Goal: Task Accomplishment & Management: Manage account settings

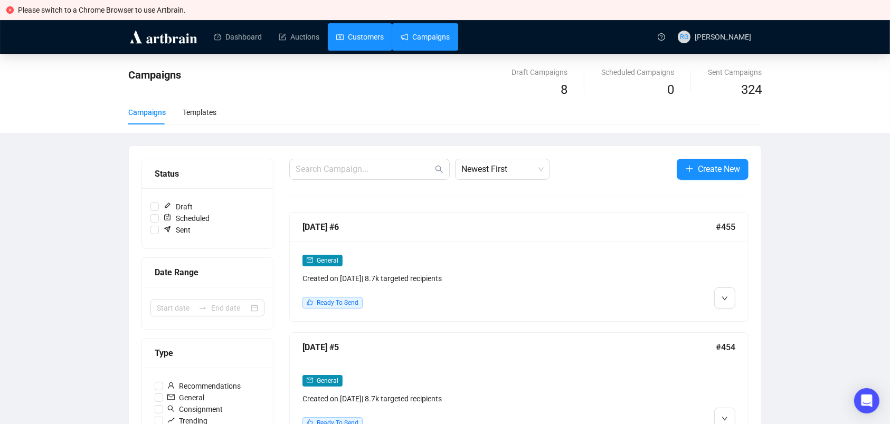
click at [348, 40] on link "Customers" at bounding box center [360, 36] width 48 height 27
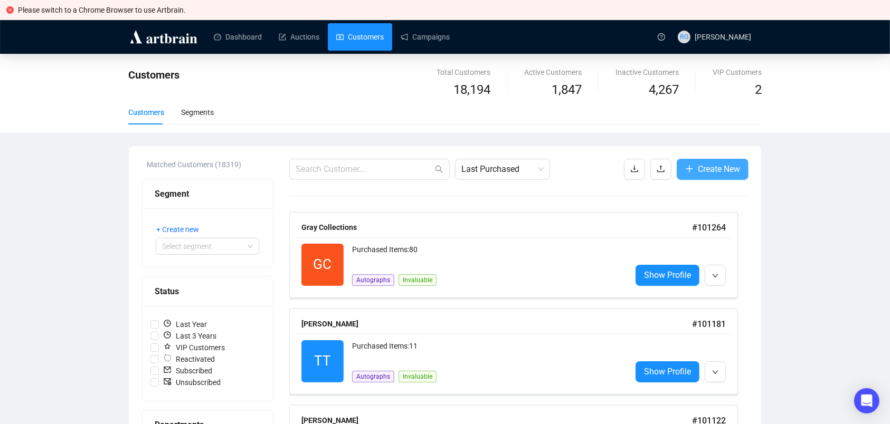
click at [732, 169] on span "Create New" at bounding box center [719, 169] width 42 height 13
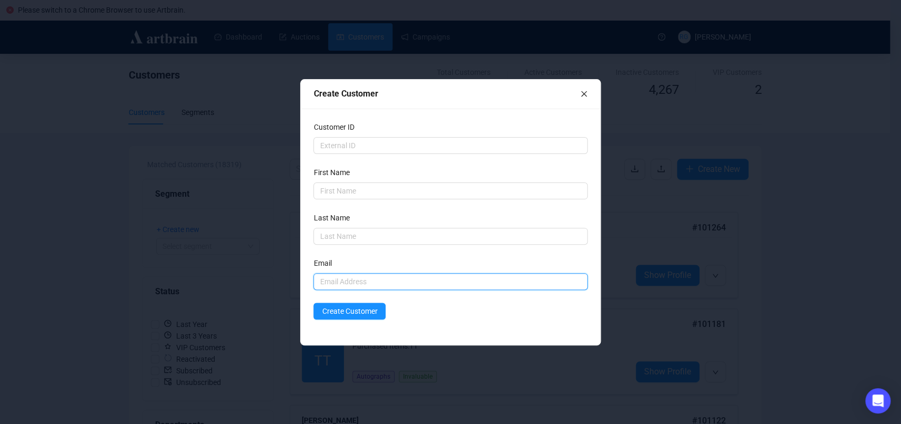
click at [334, 277] on input "text" at bounding box center [451, 281] width 274 height 17
paste input "[EMAIL_ADDRESS][DOMAIN_NAME]"
type input "[EMAIL_ADDRESS][DOMAIN_NAME]"
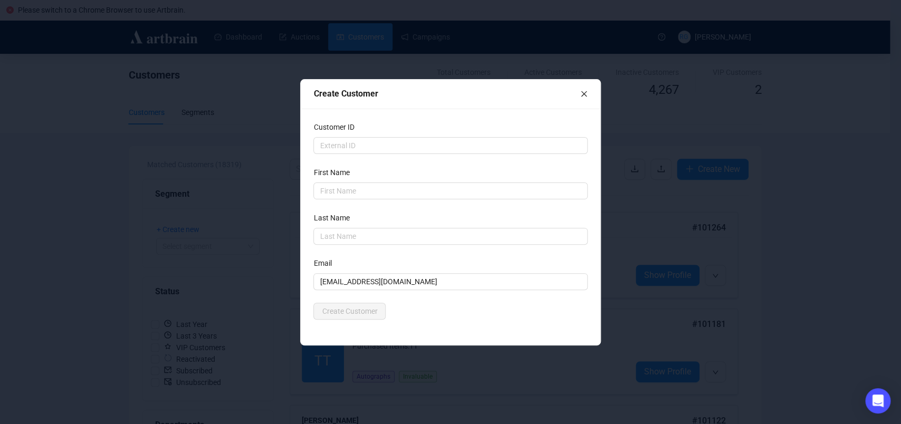
click at [319, 175] on label "First Name" at bounding box center [335, 173] width 43 height 12
click at [329, 190] on input "text" at bounding box center [451, 191] width 274 height 17
paste input "[PERSON_NAME]"
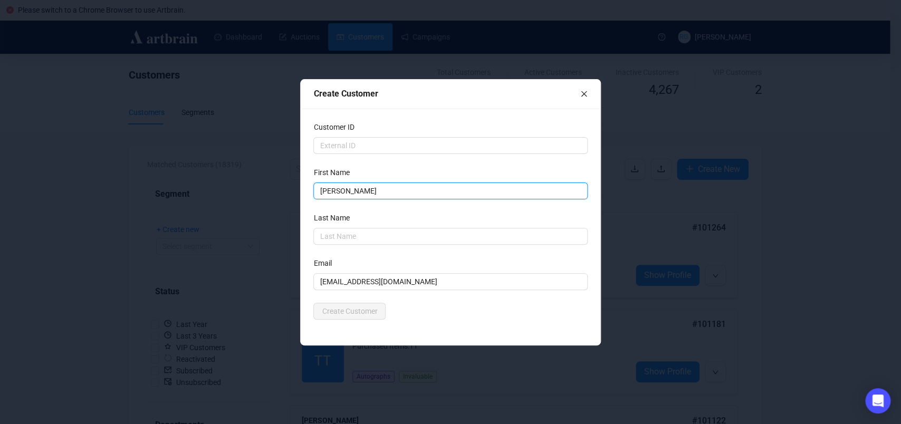
drag, startPoint x: 343, startPoint y: 193, endPoint x: 403, endPoint y: 197, distance: 59.8
click at [403, 197] on input "[PERSON_NAME]" at bounding box center [451, 191] width 274 height 17
type input "[PERSON_NAME]"
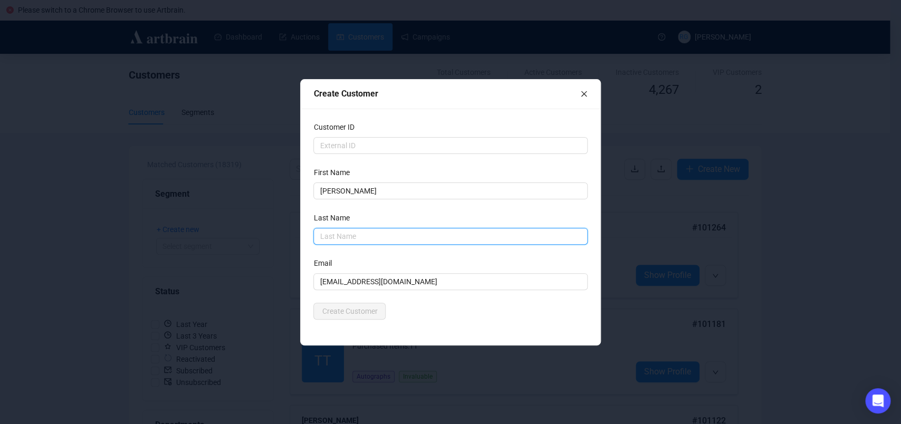
click at [352, 233] on input "text" at bounding box center [451, 236] width 274 height 17
paste input "[PERSON_NAME]"
drag, startPoint x: 321, startPoint y: 238, endPoint x: 332, endPoint y: 240, distance: 11.3
click at [321, 238] on input "[PERSON_NAME]" at bounding box center [451, 236] width 274 height 17
type input "[PERSON_NAME]"
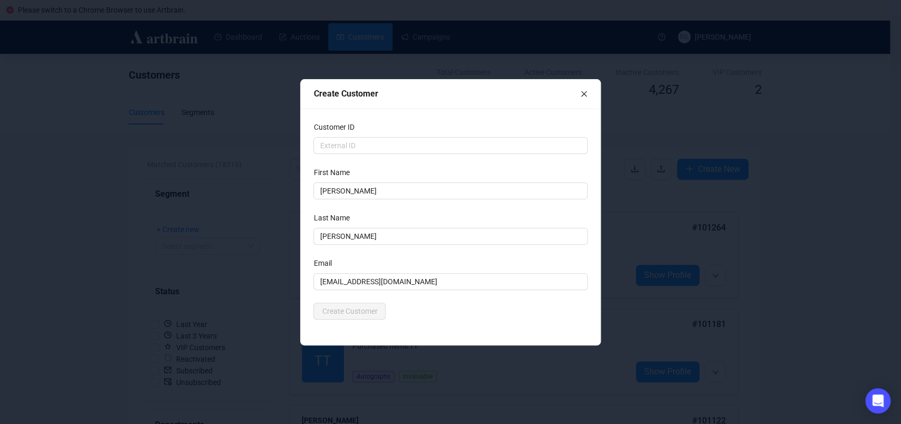
click at [426, 249] on form "Customer ID First Name [PERSON_NAME] Last Name [PERSON_NAME] Email [EMAIL_ADDRE…" at bounding box center [451, 220] width 274 height 198
click at [366, 313] on span "Create Customer" at bounding box center [349, 312] width 55 height 12
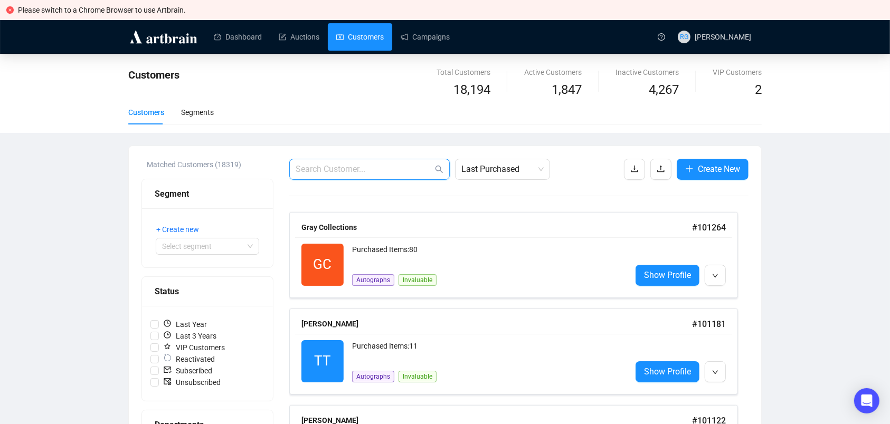
click at [319, 168] on input "text" at bounding box center [364, 169] width 137 height 13
paste input "[PERSON_NAME]"
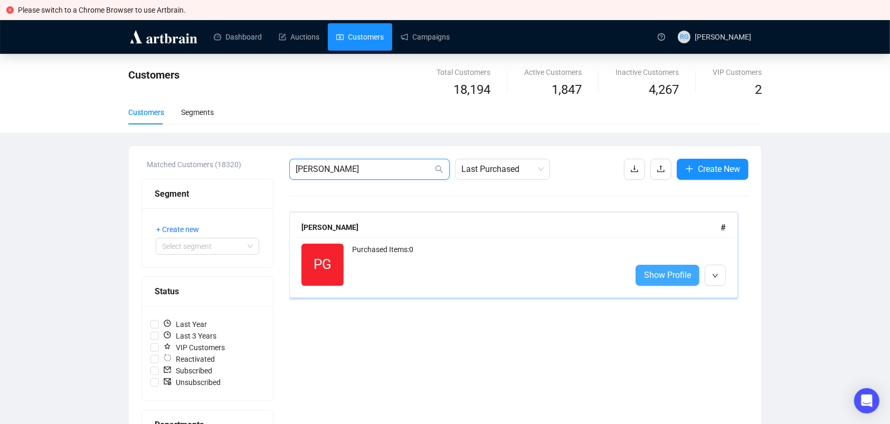
type input "[PERSON_NAME]"
click at [643, 276] on link "Show Profile" at bounding box center [667, 275] width 64 height 21
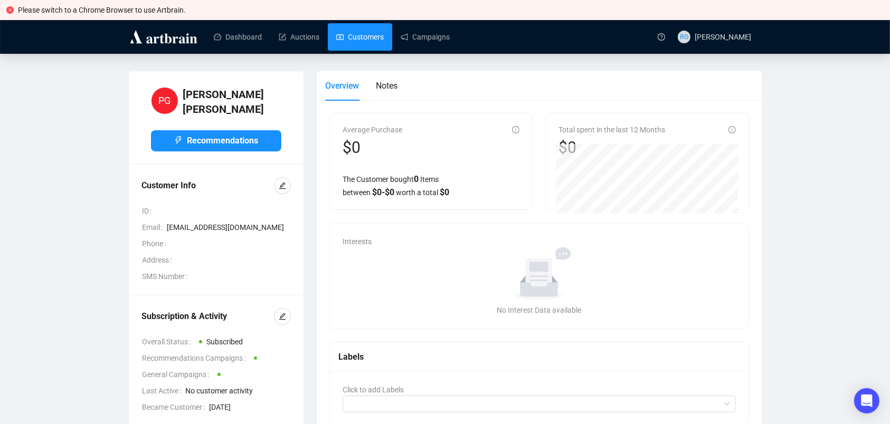
click at [341, 39] on link "Customers" at bounding box center [360, 36] width 48 height 27
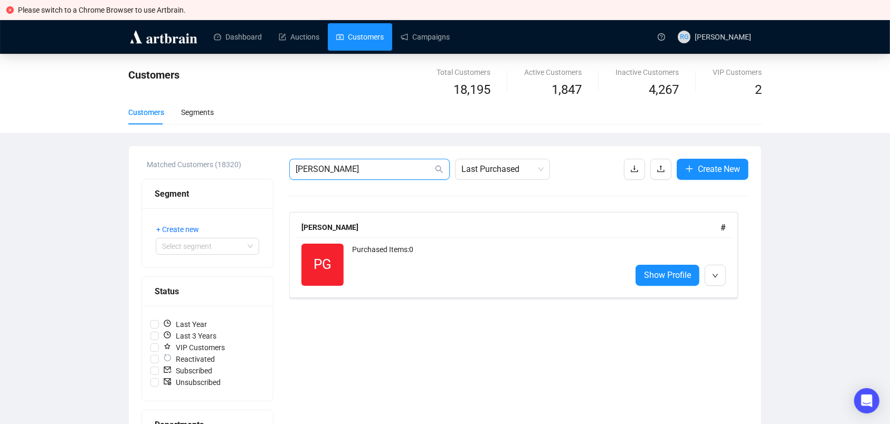
drag, startPoint x: 358, startPoint y: 170, endPoint x: 279, endPoint y: 169, distance: 79.2
click at [296, 169] on input "[PERSON_NAME]" at bounding box center [364, 169] width 137 height 13
type input "[PERSON_NAME]"
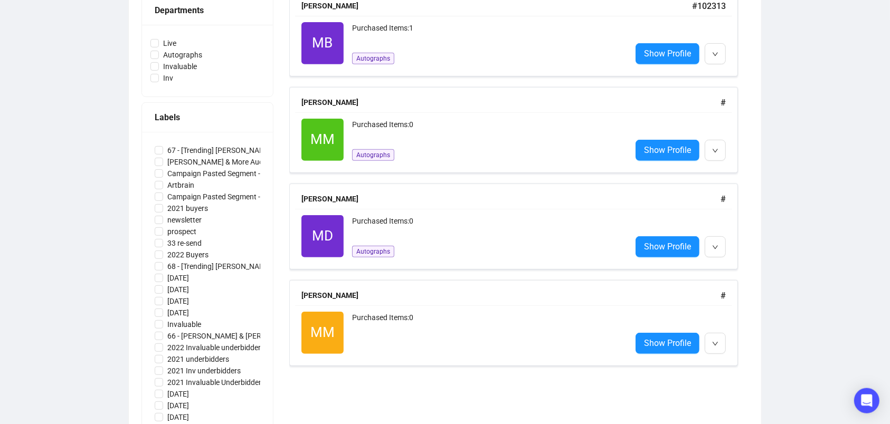
scroll to position [428, 0]
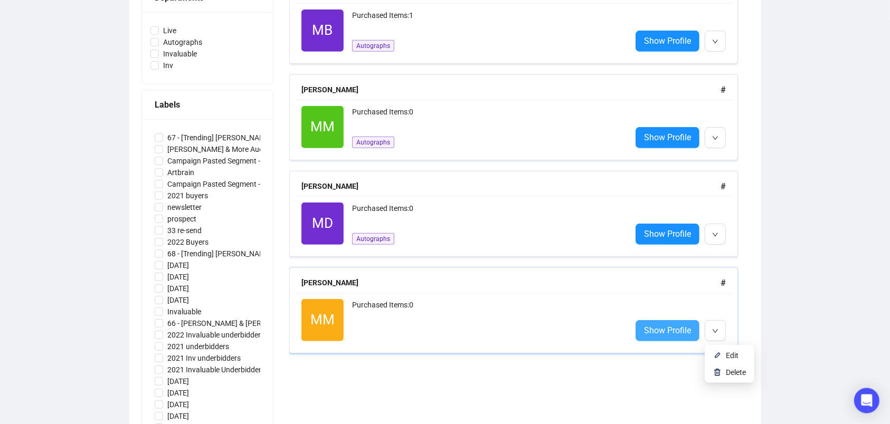
click at [676, 337] on span "Show Profile" at bounding box center [667, 330] width 47 height 13
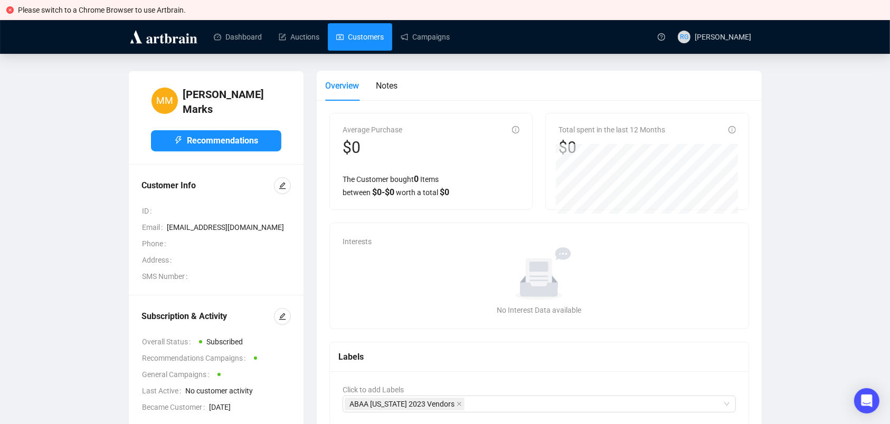
click at [351, 40] on link "Customers" at bounding box center [360, 36] width 48 height 27
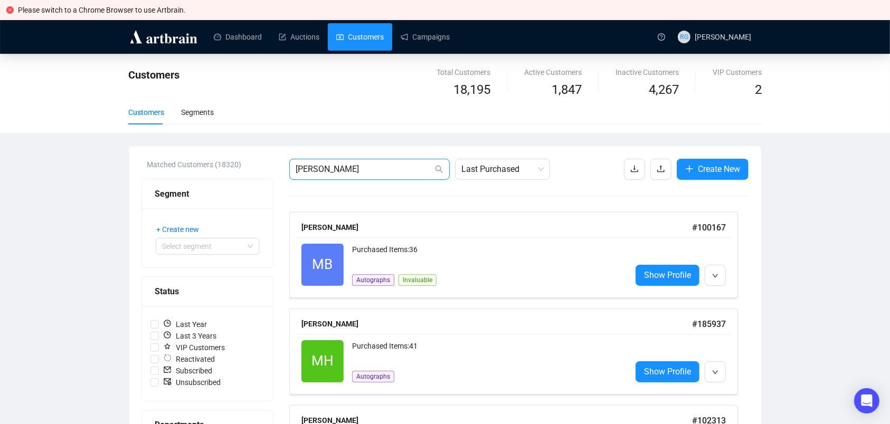
click at [352, 168] on input "[PERSON_NAME]" at bounding box center [364, 169] width 137 height 13
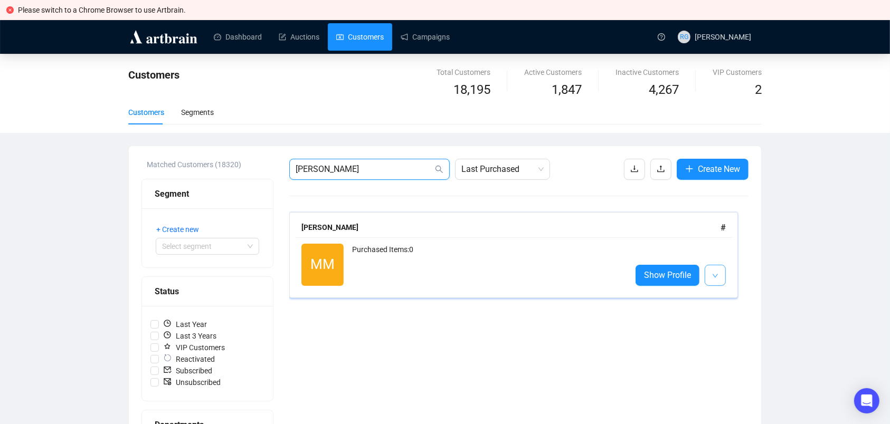
type input "[PERSON_NAME]"
click at [715, 273] on span "button" at bounding box center [715, 275] width 6 height 13
click at [733, 316] on span "Delete" at bounding box center [736, 316] width 20 height 8
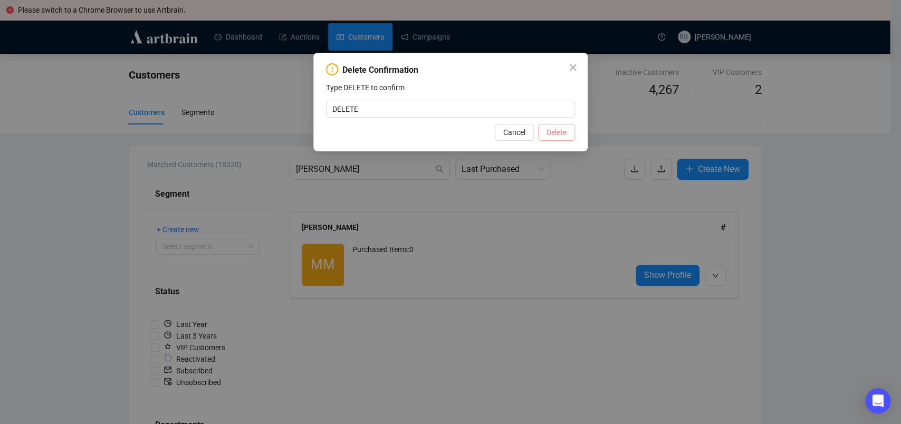
type input "DELETE"
click at [566, 134] on span "Delete" at bounding box center [557, 133] width 20 height 12
